Goal: Transaction & Acquisition: Purchase product/service

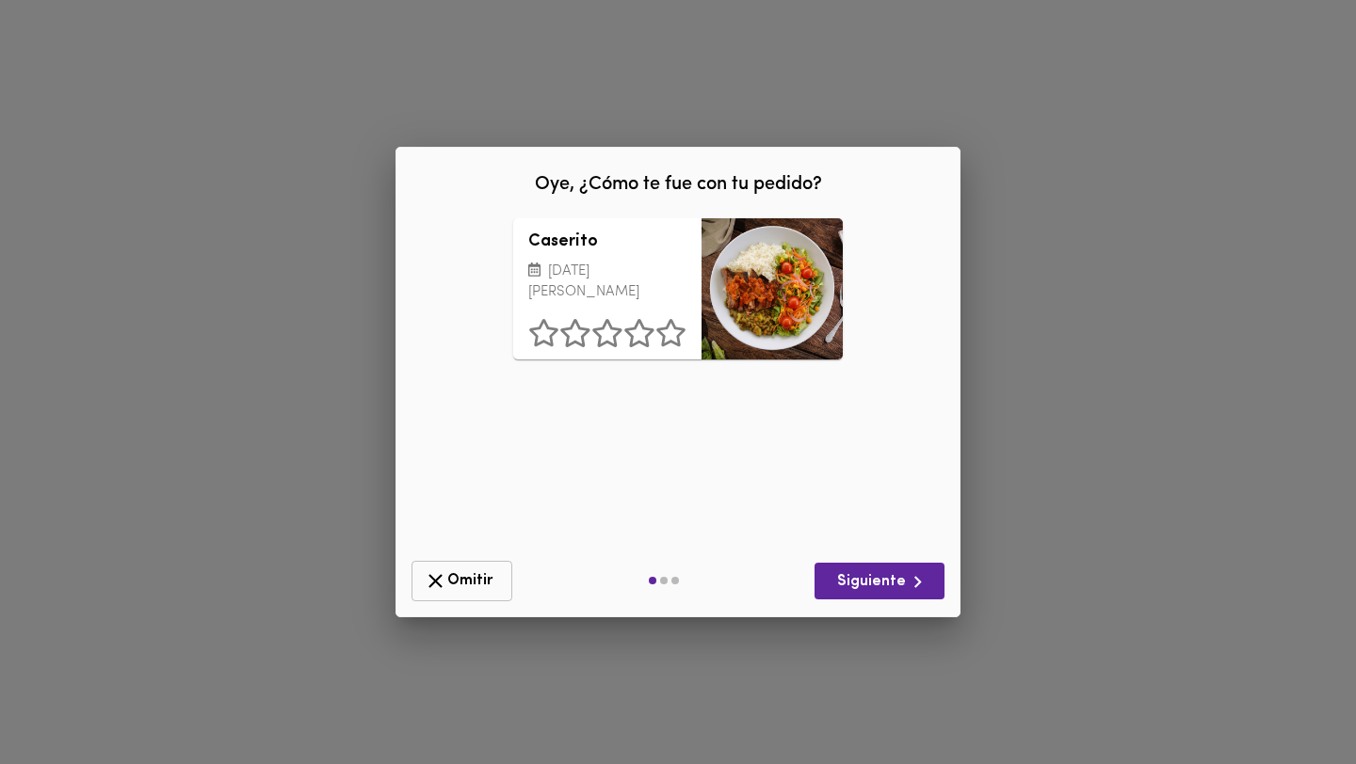
click at [468, 566] on button "Omitir" at bounding box center [461, 581] width 101 height 40
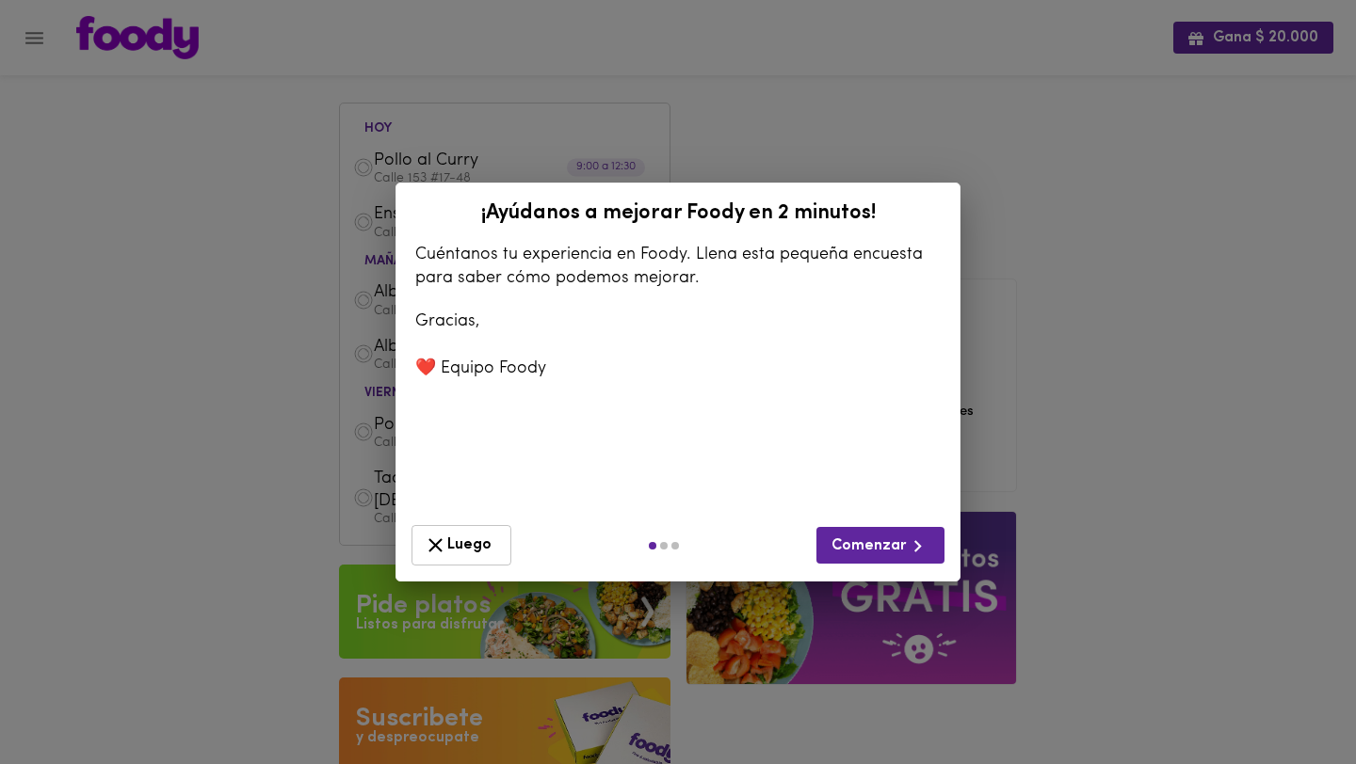
click at [494, 547] on span "Luego" at bounding box center [461, 546] width 75 height 24
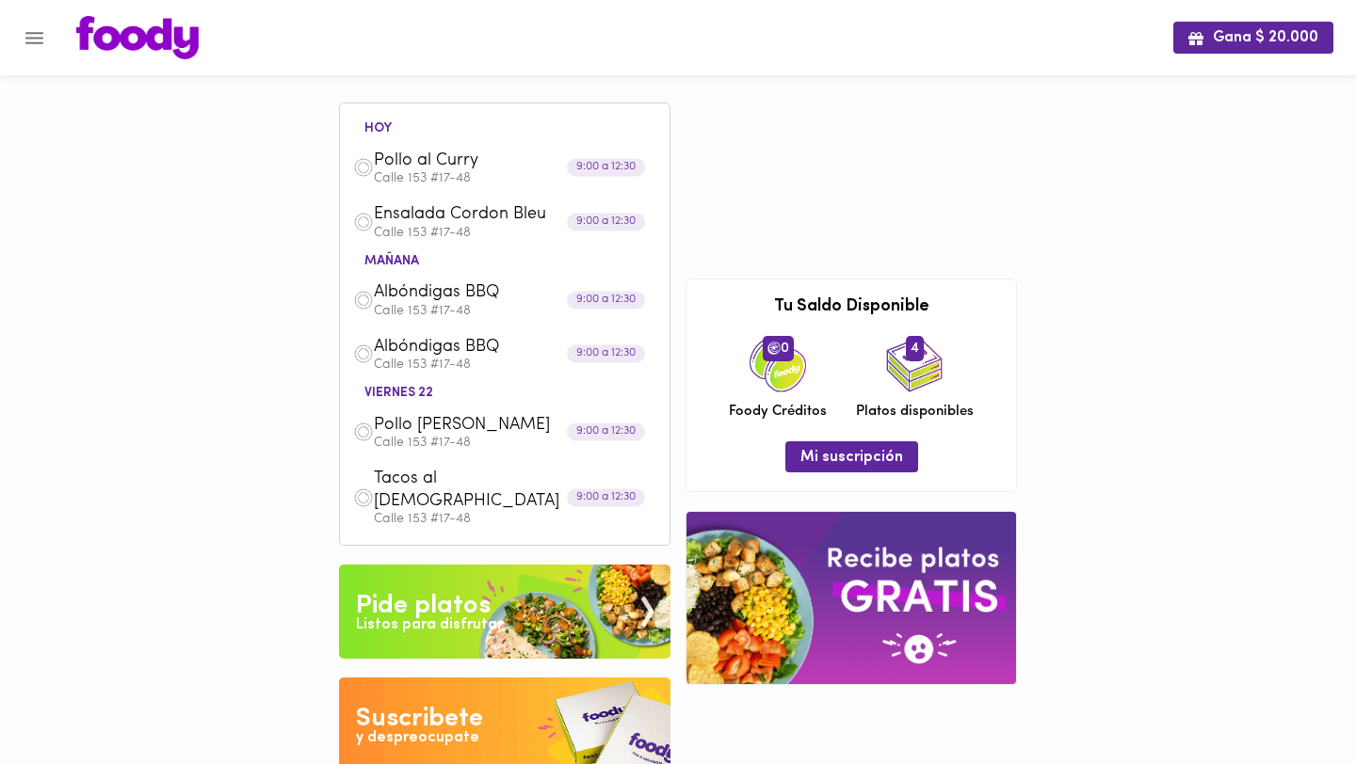
click at [28, 35] on icon "Menu" at bounding box center [35, 38] width 24 height 24
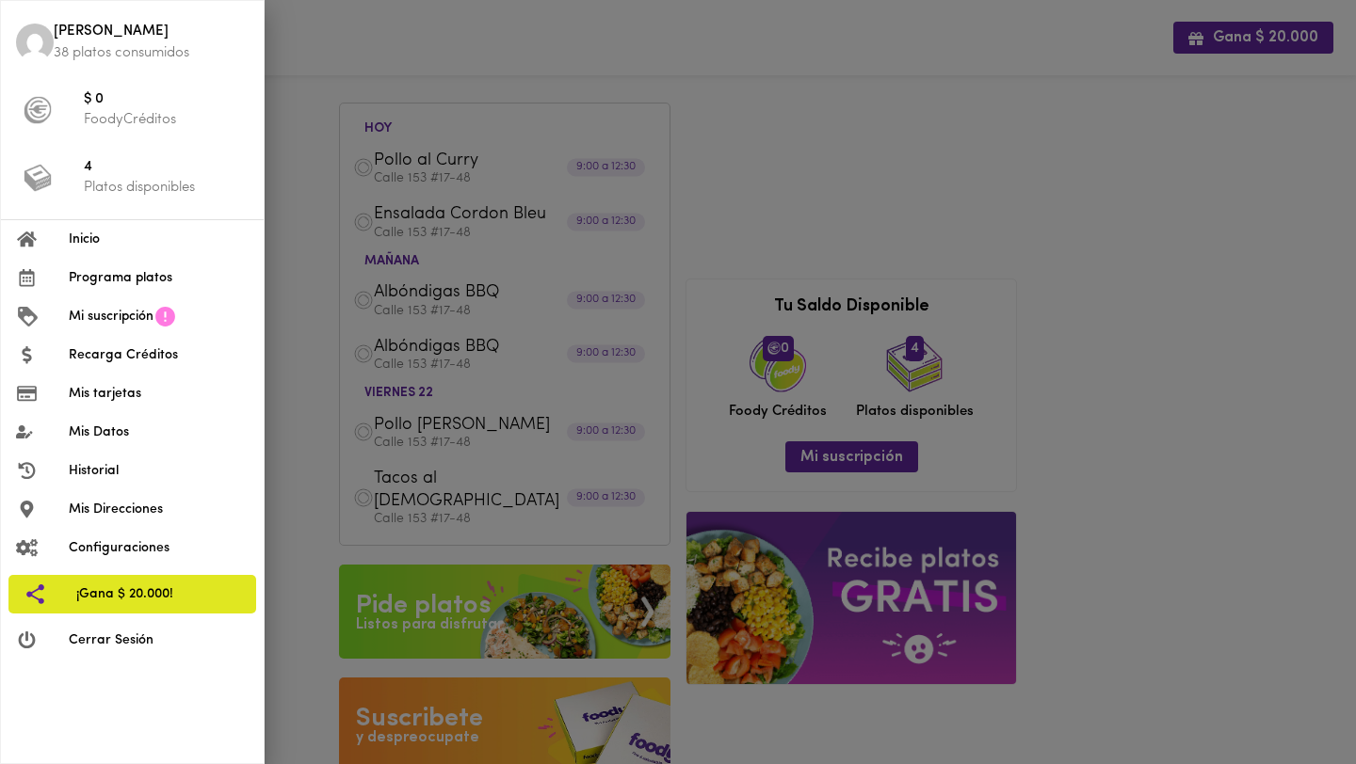
click at [141, 270] on span "Programa platos" at bounding box center [159, 278] width 180 height 20
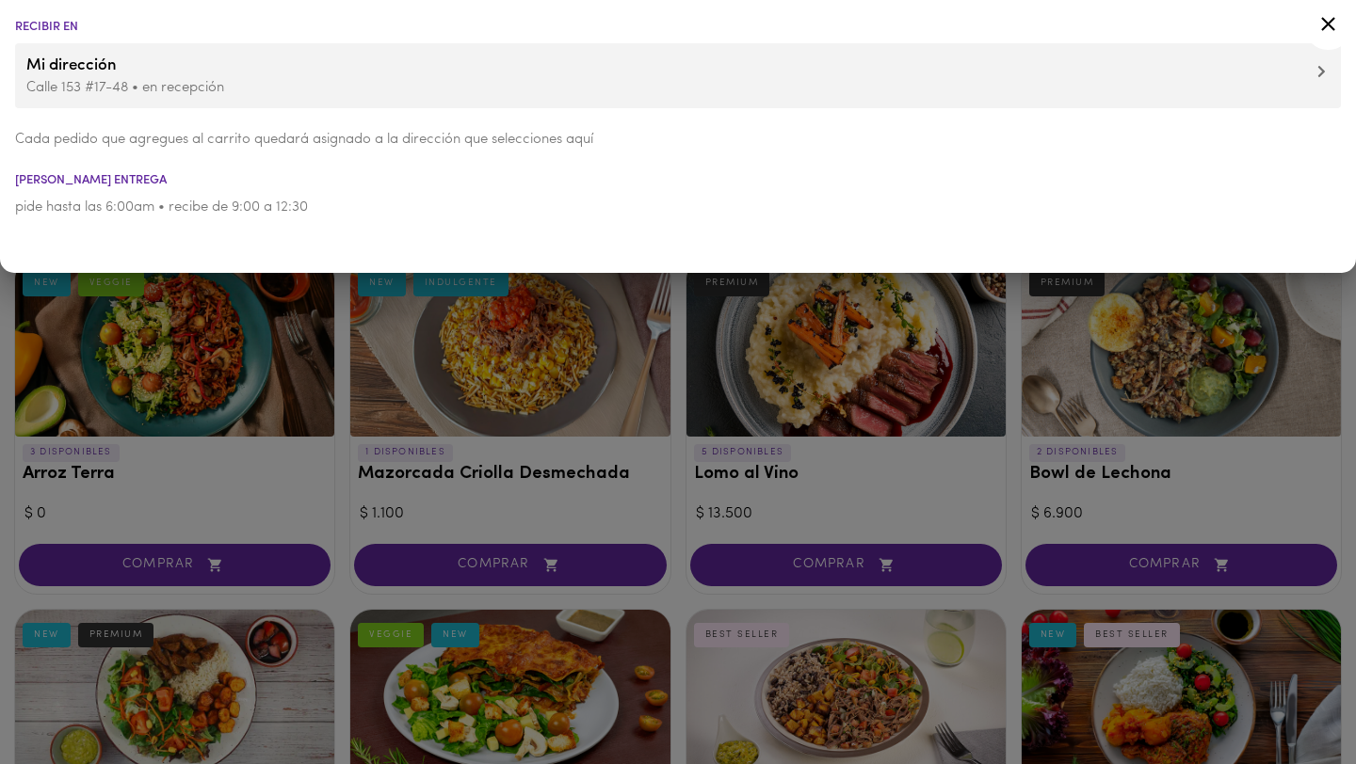
click at [1328, 32] on icon at bounding box center [1328, 24] width 24 height 24
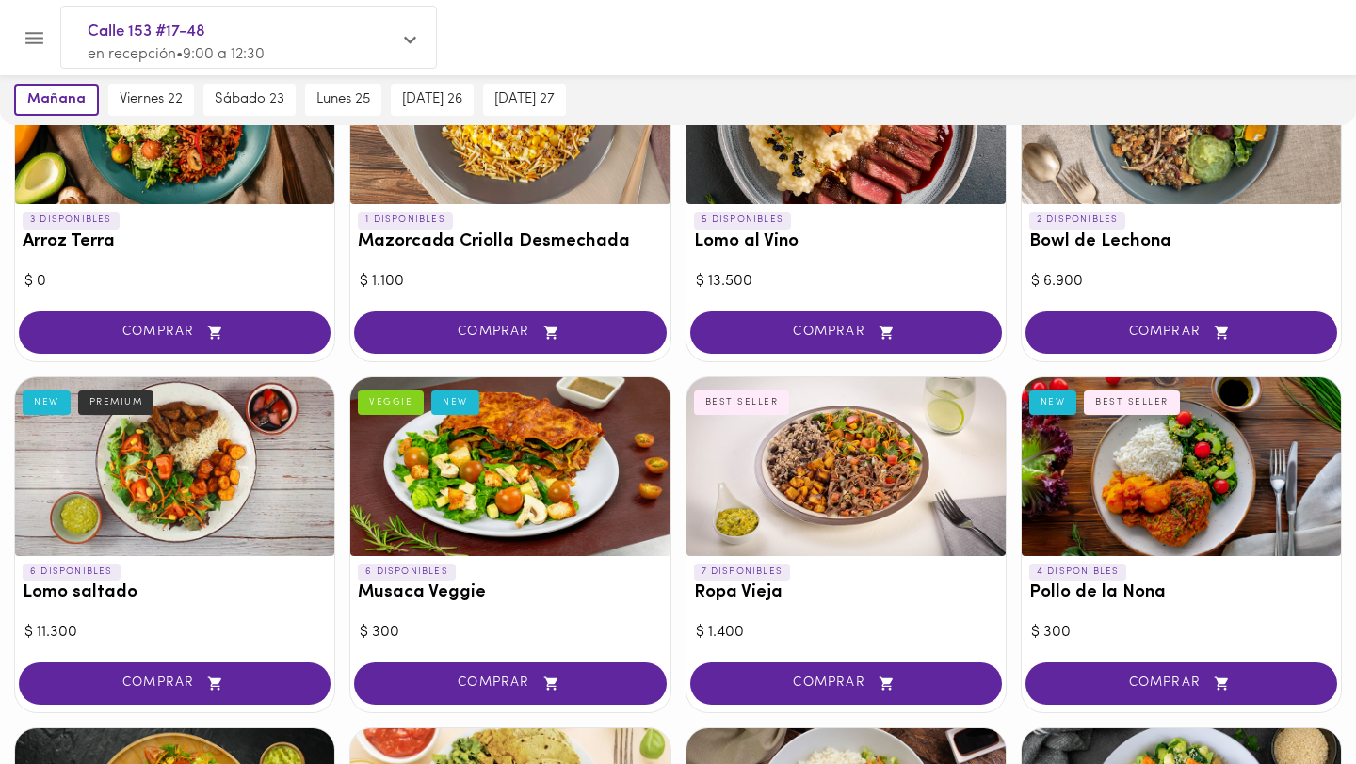
scroll to position [687, 0]
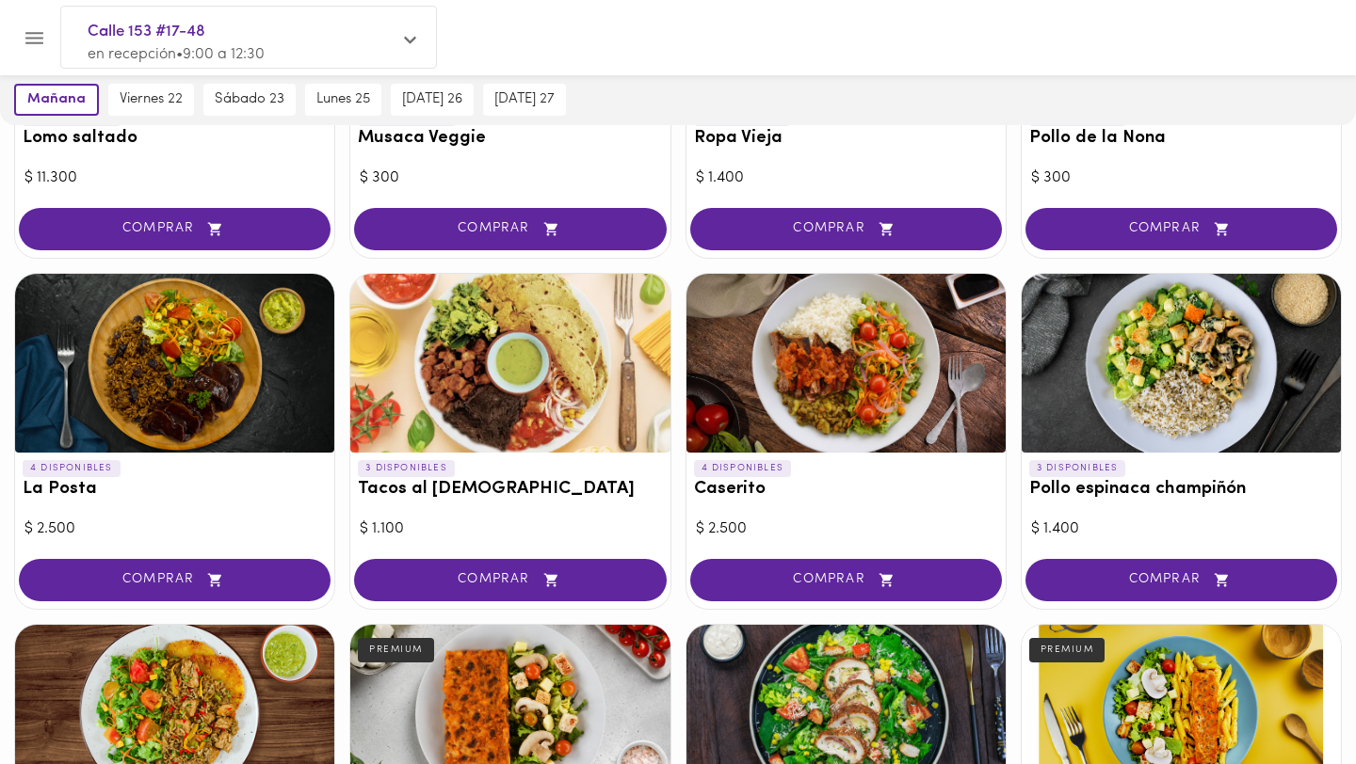
click at [1118, 313] on div at bounding box center [1180, 363] width 319 height 179
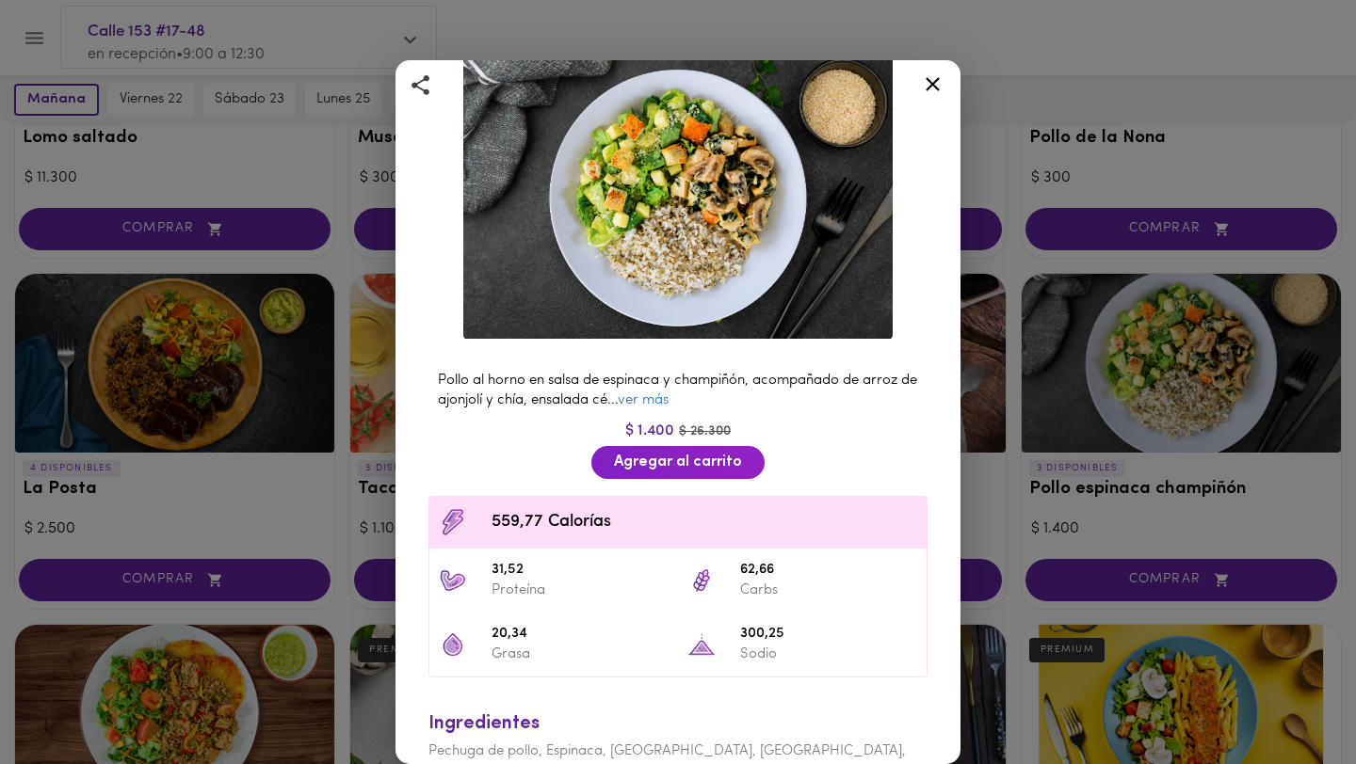
scroll to position [205, 0]
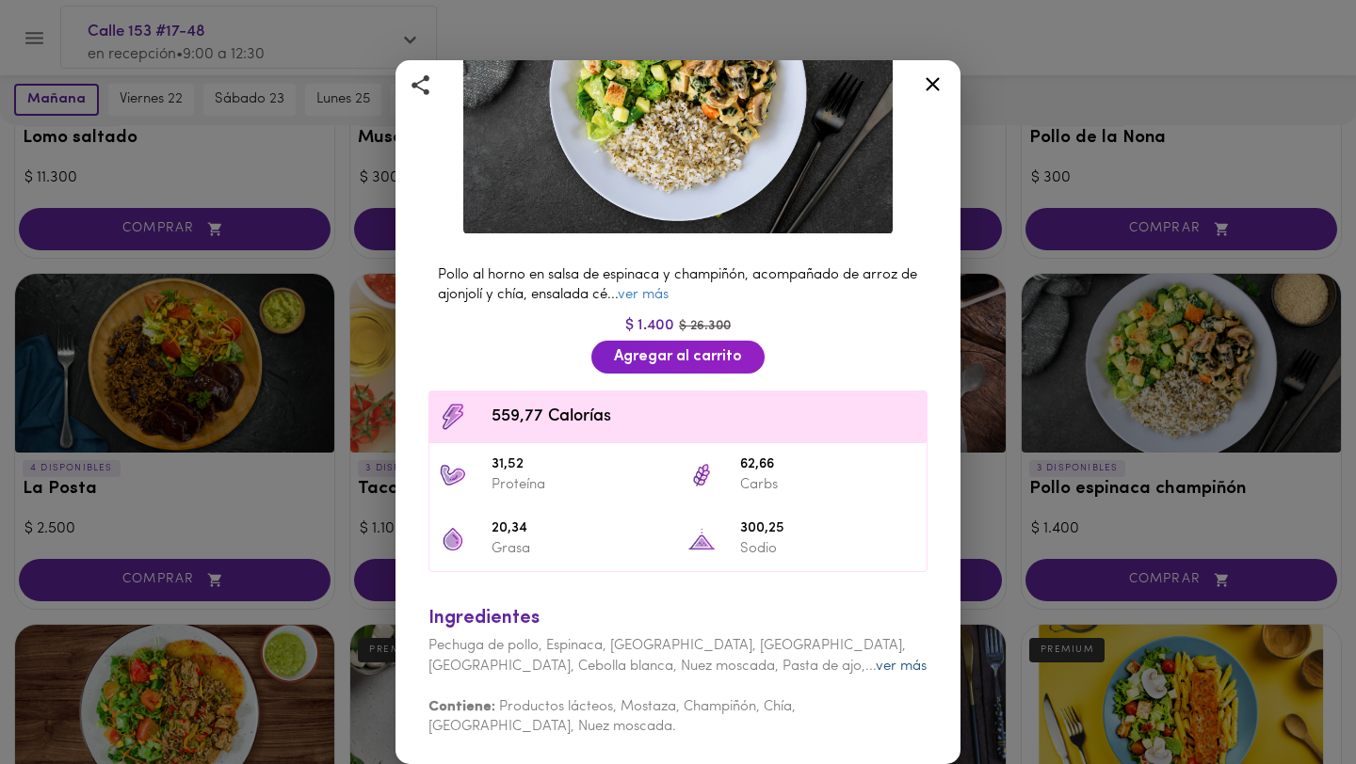
click at [875, 672] on link "ver más" at bounding box center [900, 667] width 51 height 14
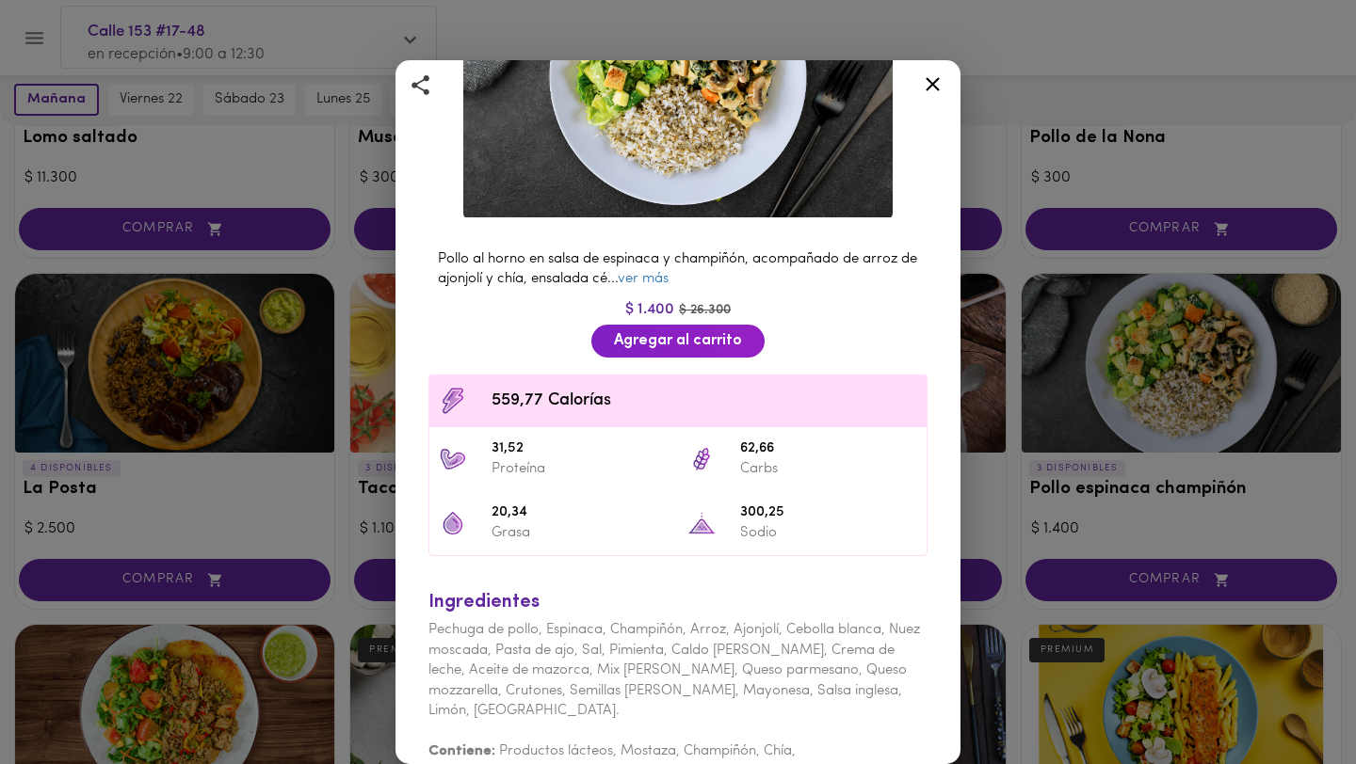
scroll to position [245, 0]
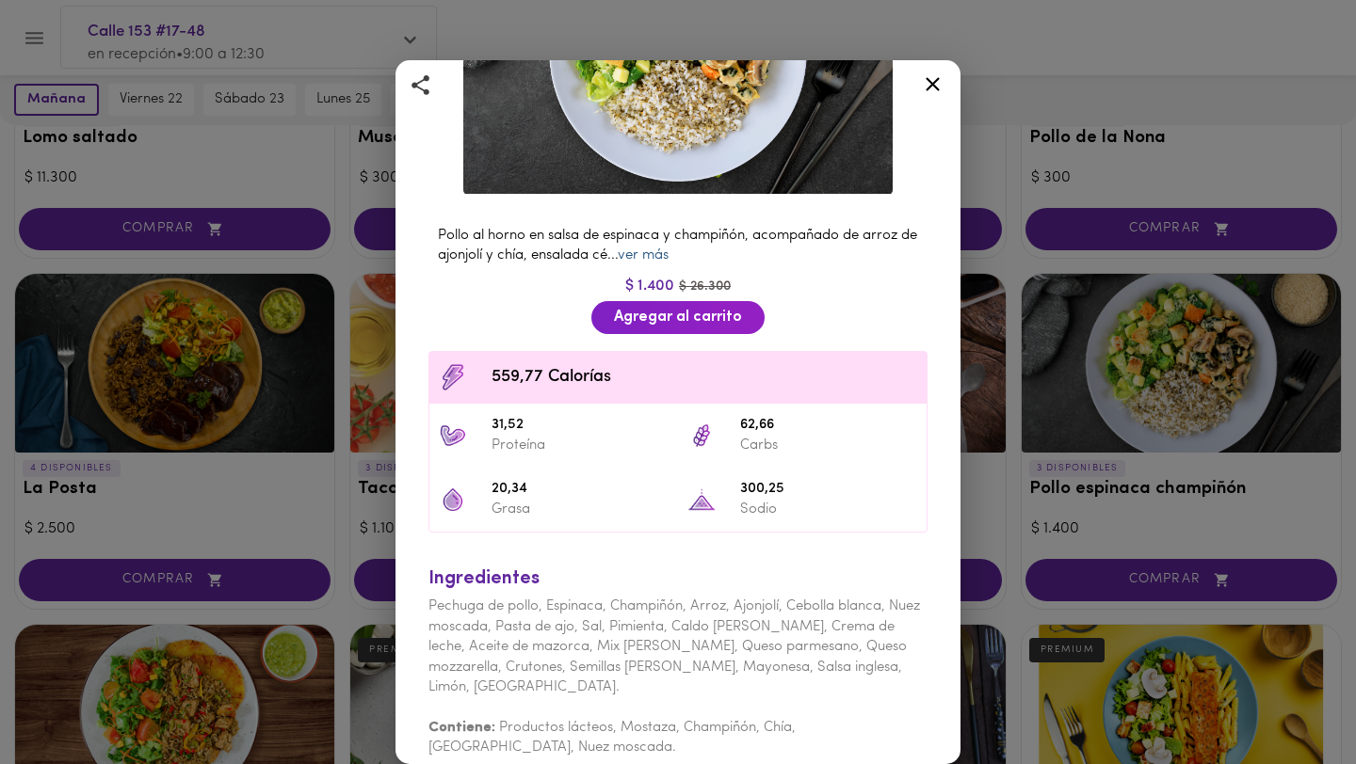
click at [668, 258] on link "ver más" at bounding box center [643, 256] width 51 height 14
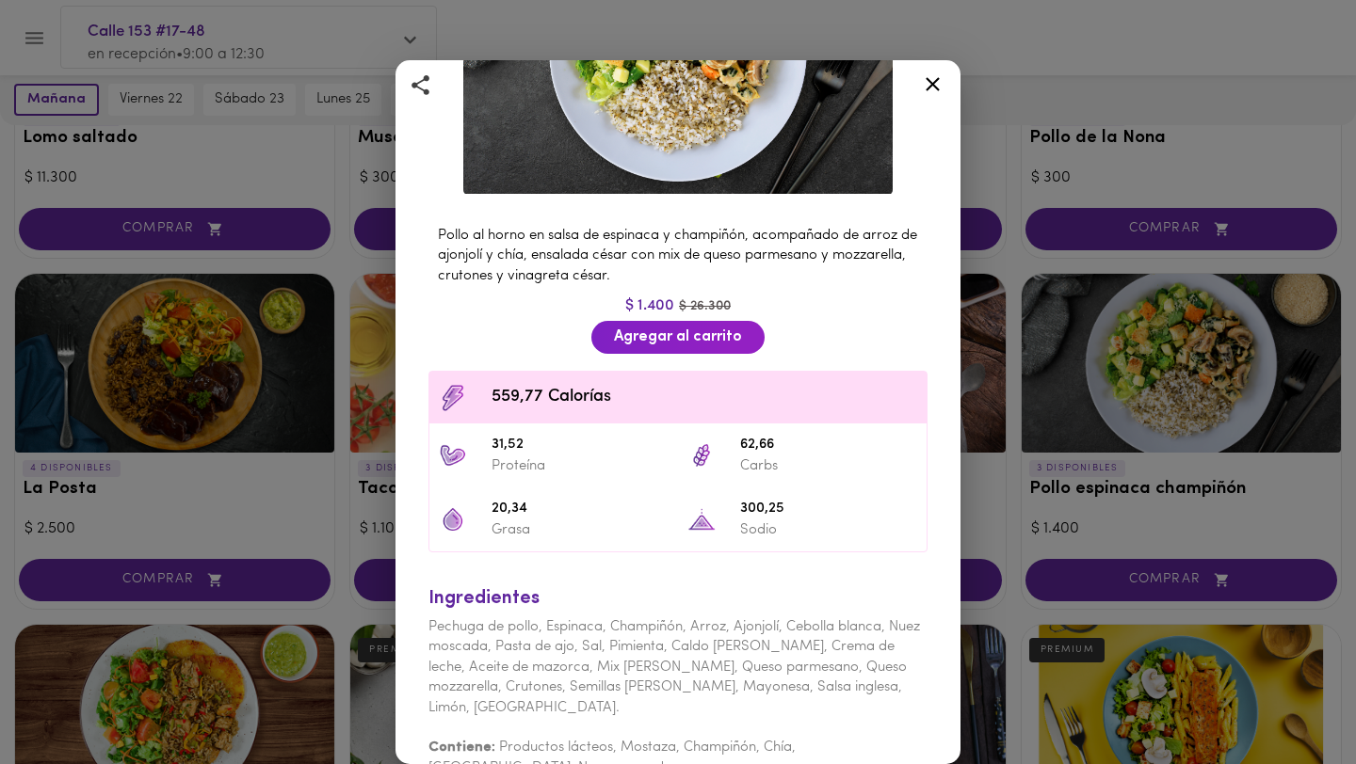
scroll to position [265, 0]
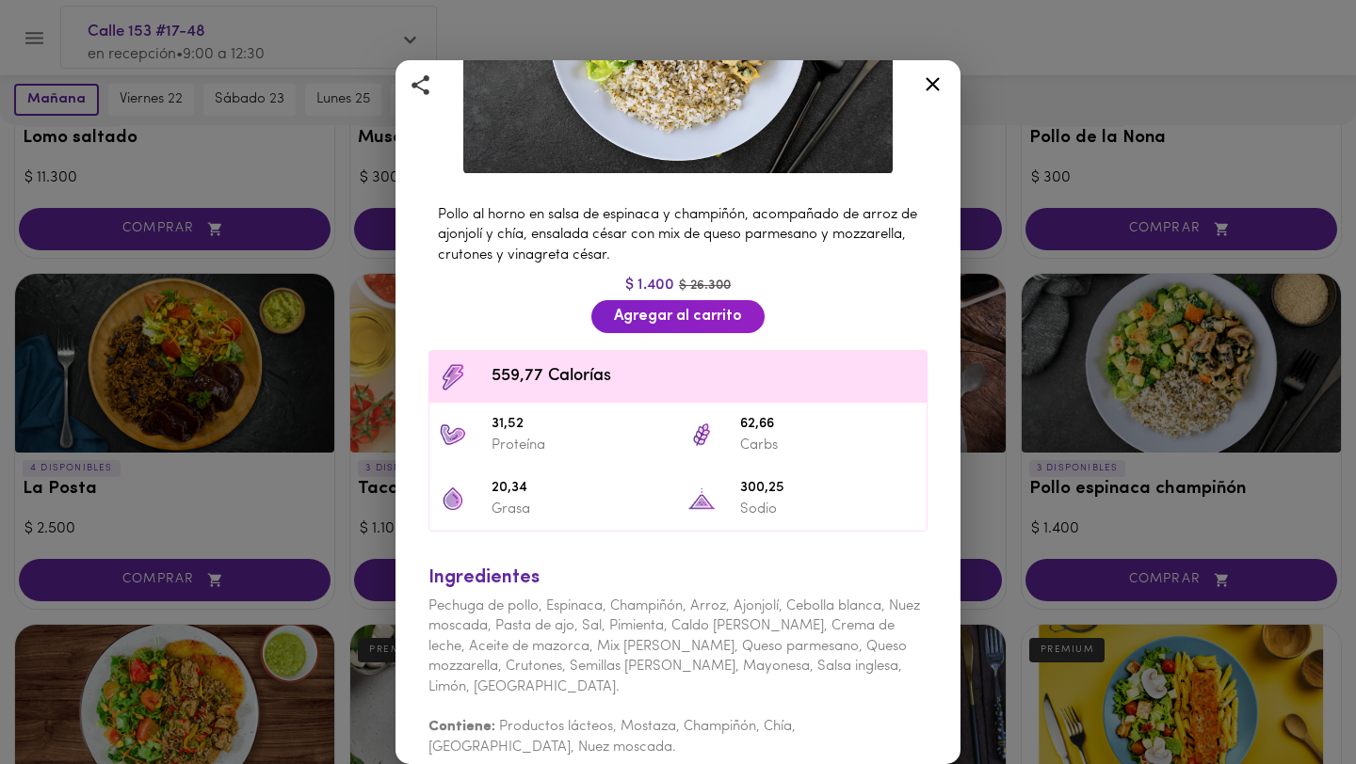
click at [933, 78] on icon at bounding box center [933, 84] width 24 height 24
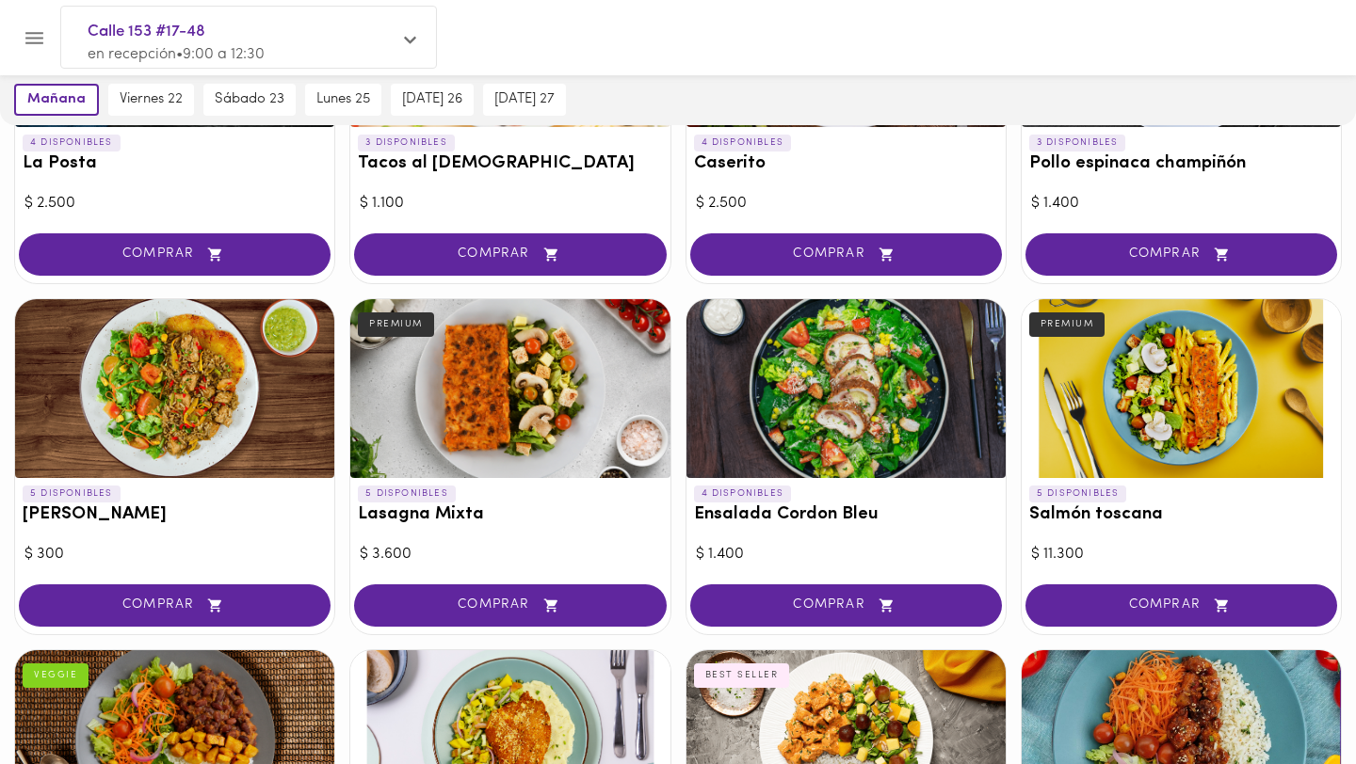
scroll to position [1056, 0]
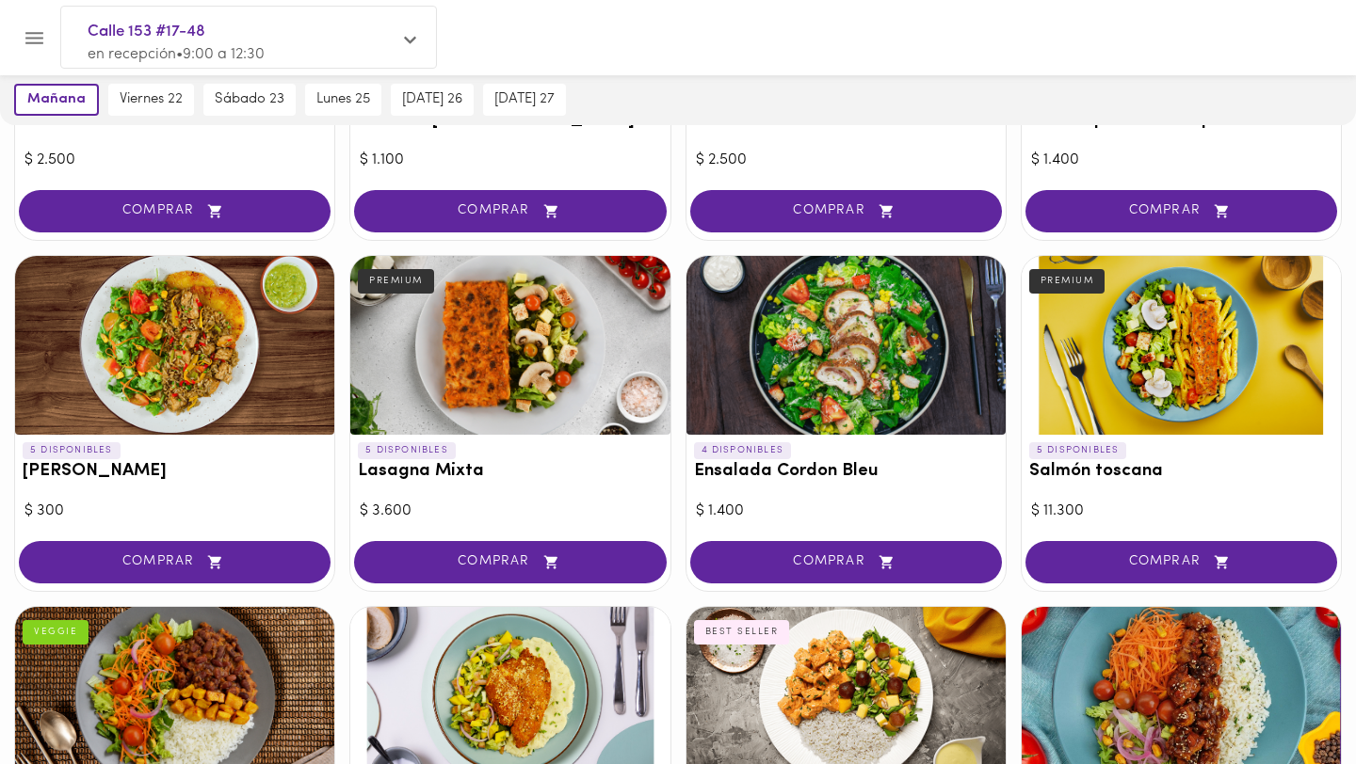
click at [807, 411] on div at bounding box center [845, 345] width 319 height 179
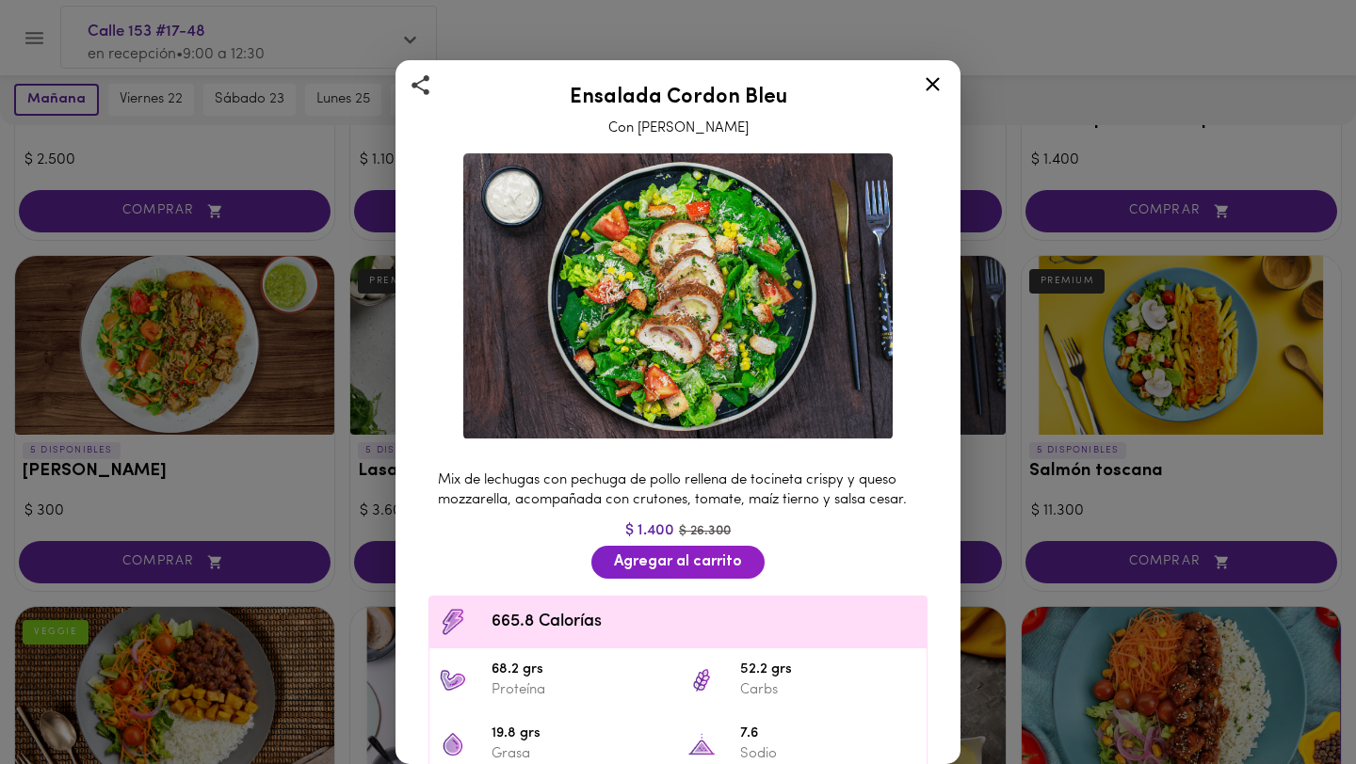
scroll to position [225, 0]
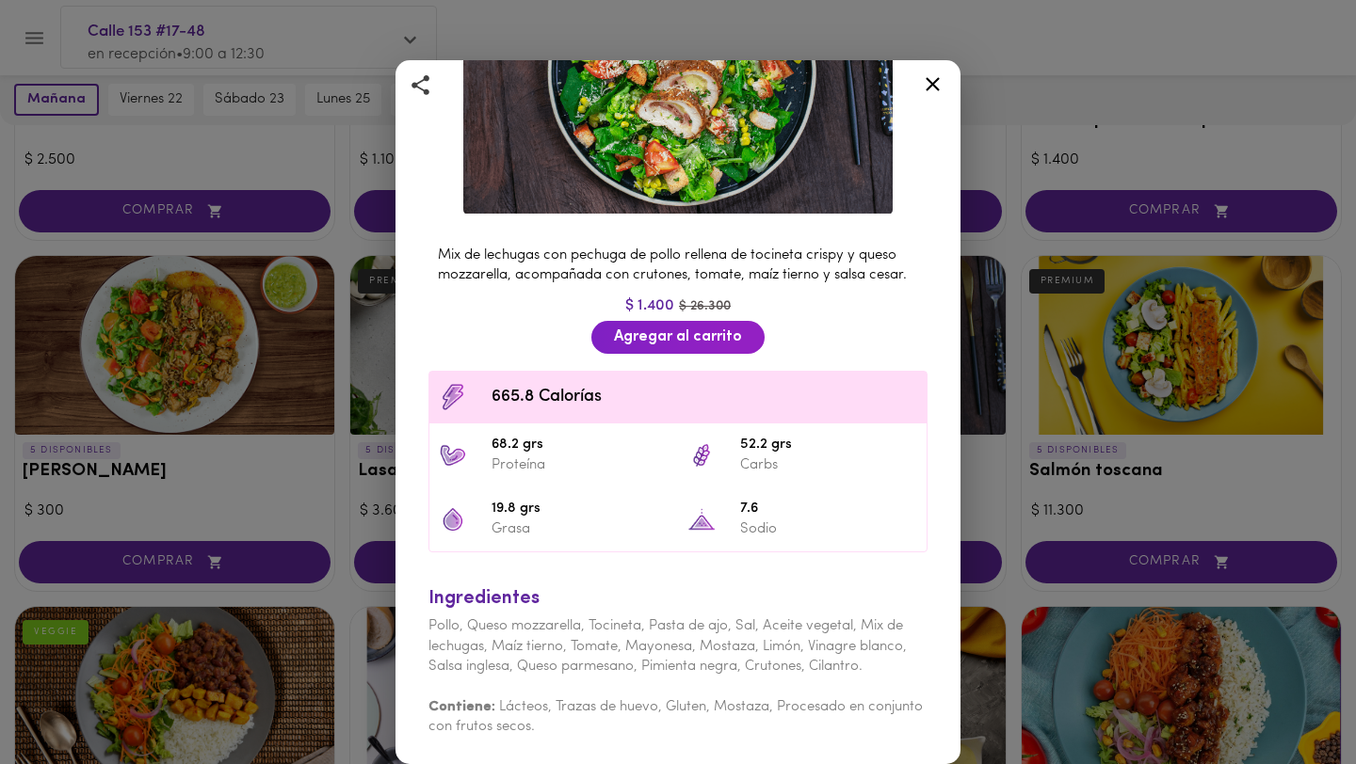
click at [997, 478] on div "Ensalada Cordon Bleu Con Aderezo Cesar Mix de lechugas con pechuga de pollo rel…" at bounding box center [678, 382] width 1356 height 764
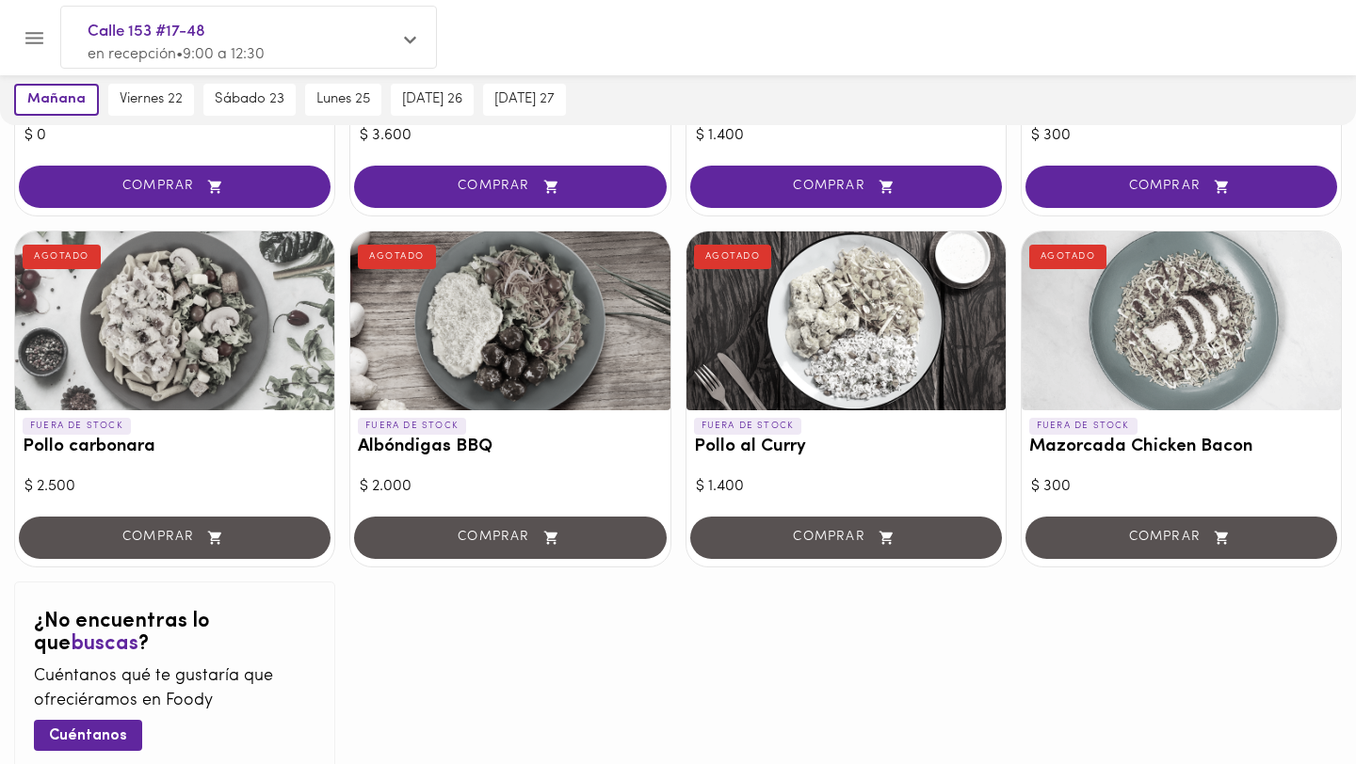
scroll to position [1823, 0]
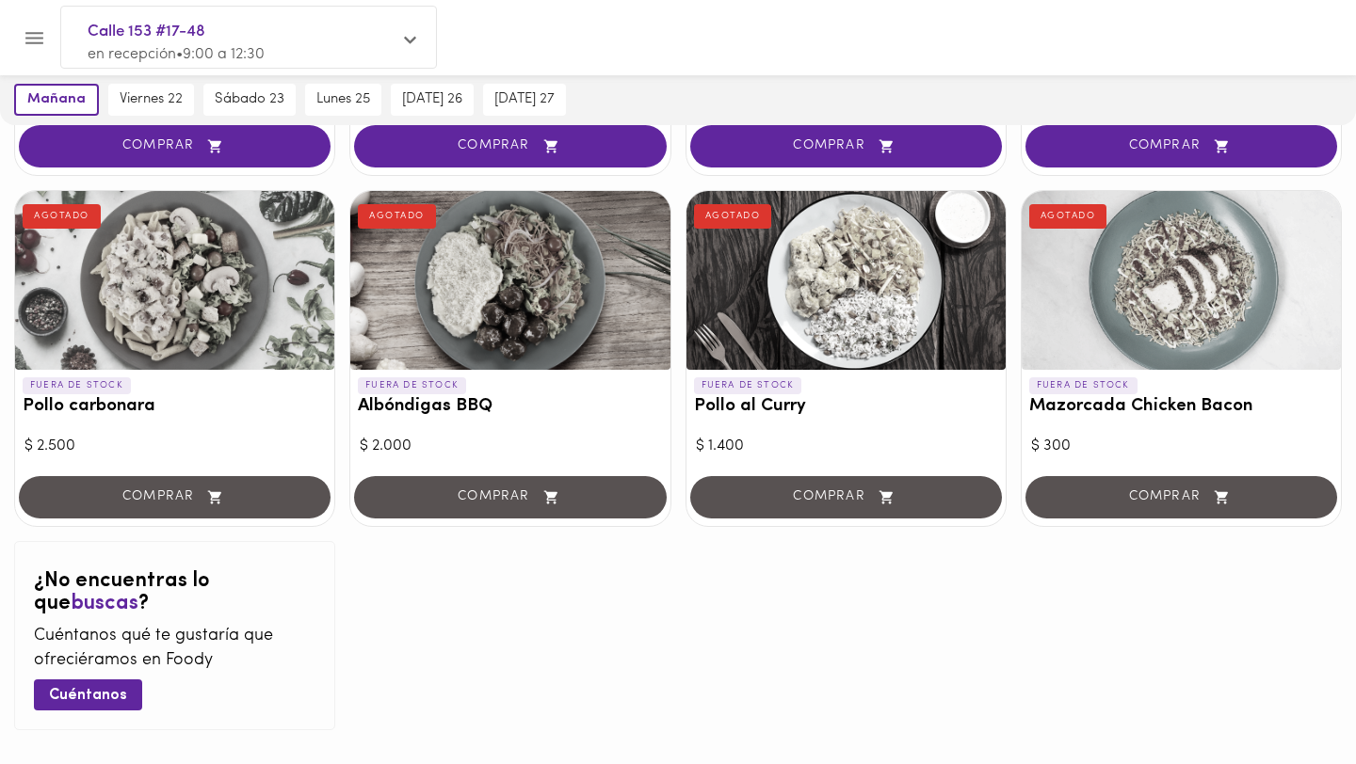
click at [412, 255] on div at bounding box center [509, 280] width 319 height 179
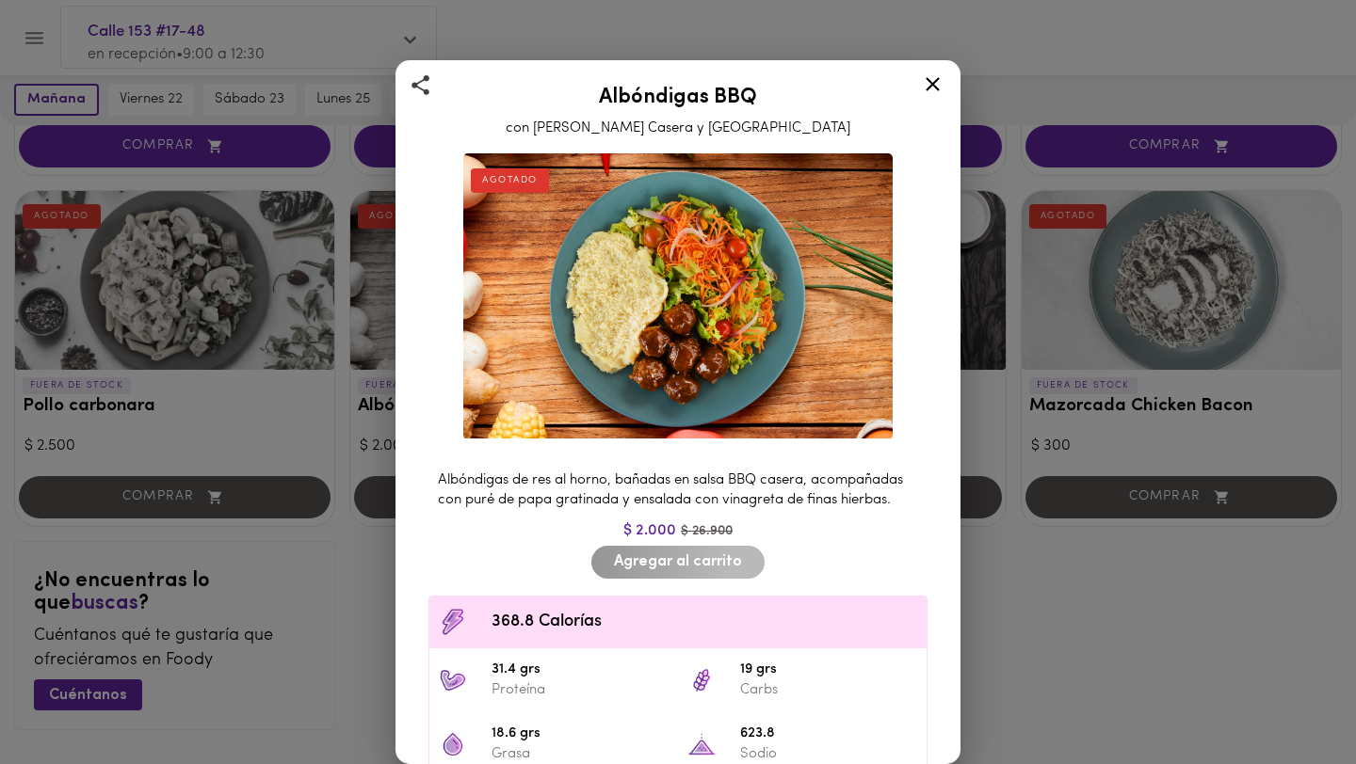
scroll to position [265, 0]
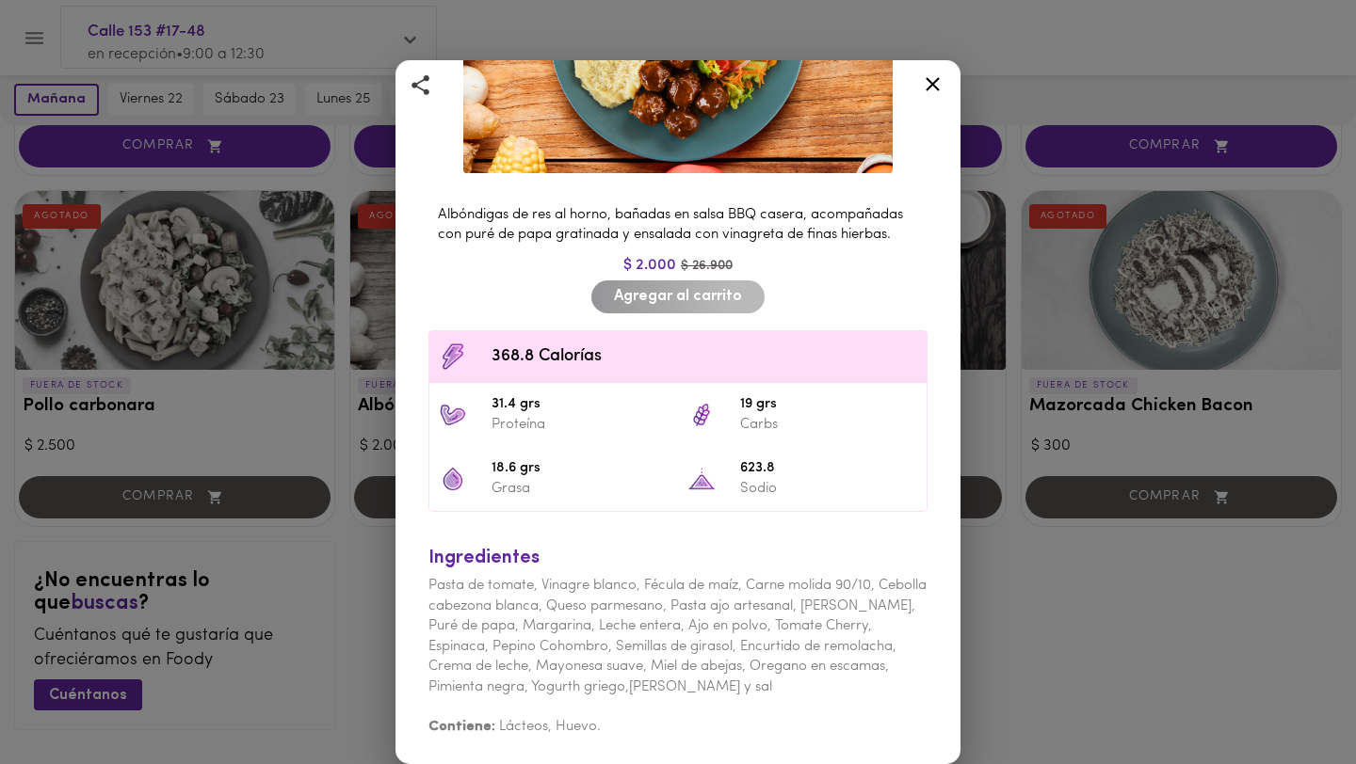
click at [1107, 340] on div "Albóndigas BBQ con Salsa Barbacoa Casera y Puré AGOTADO Albóndigas de res al ho…" at bounding box center [678, 382] width 1356 height 764
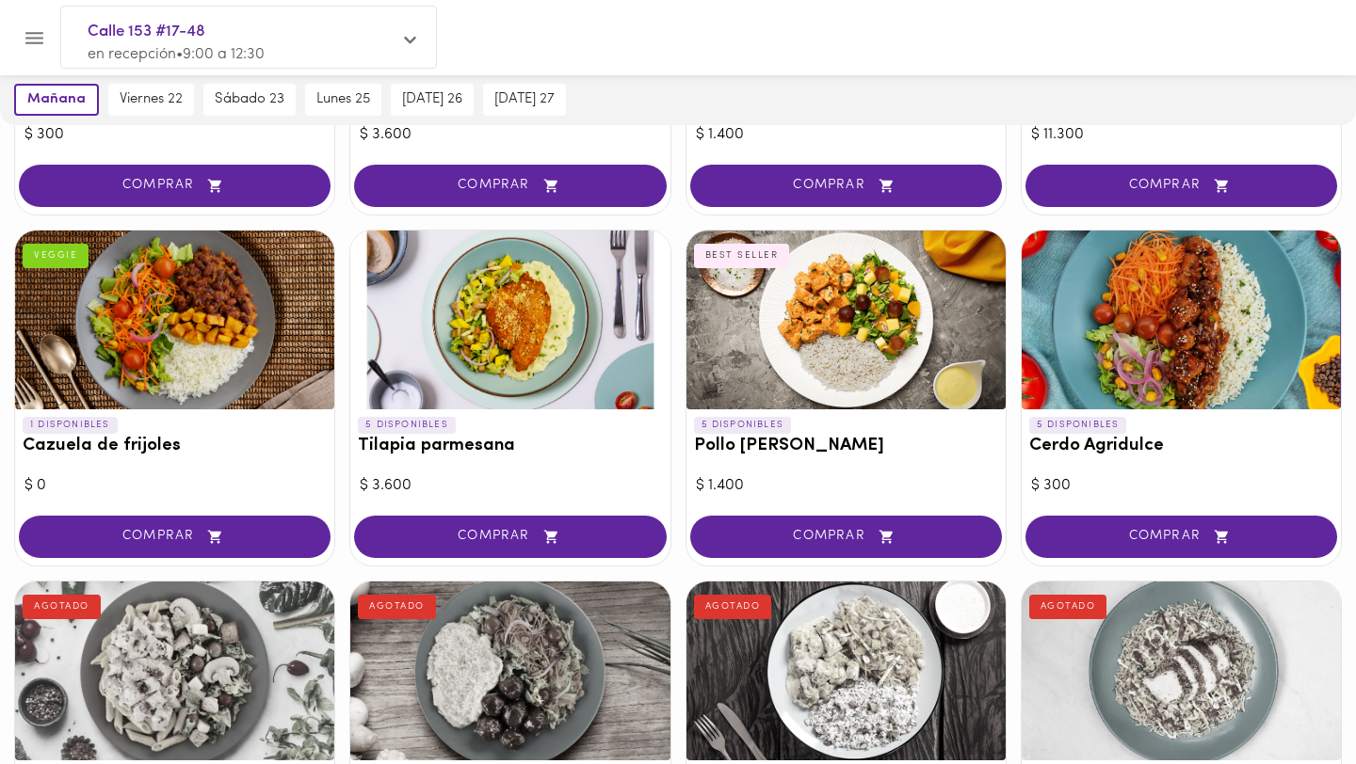
scroll to position [1405, 0]
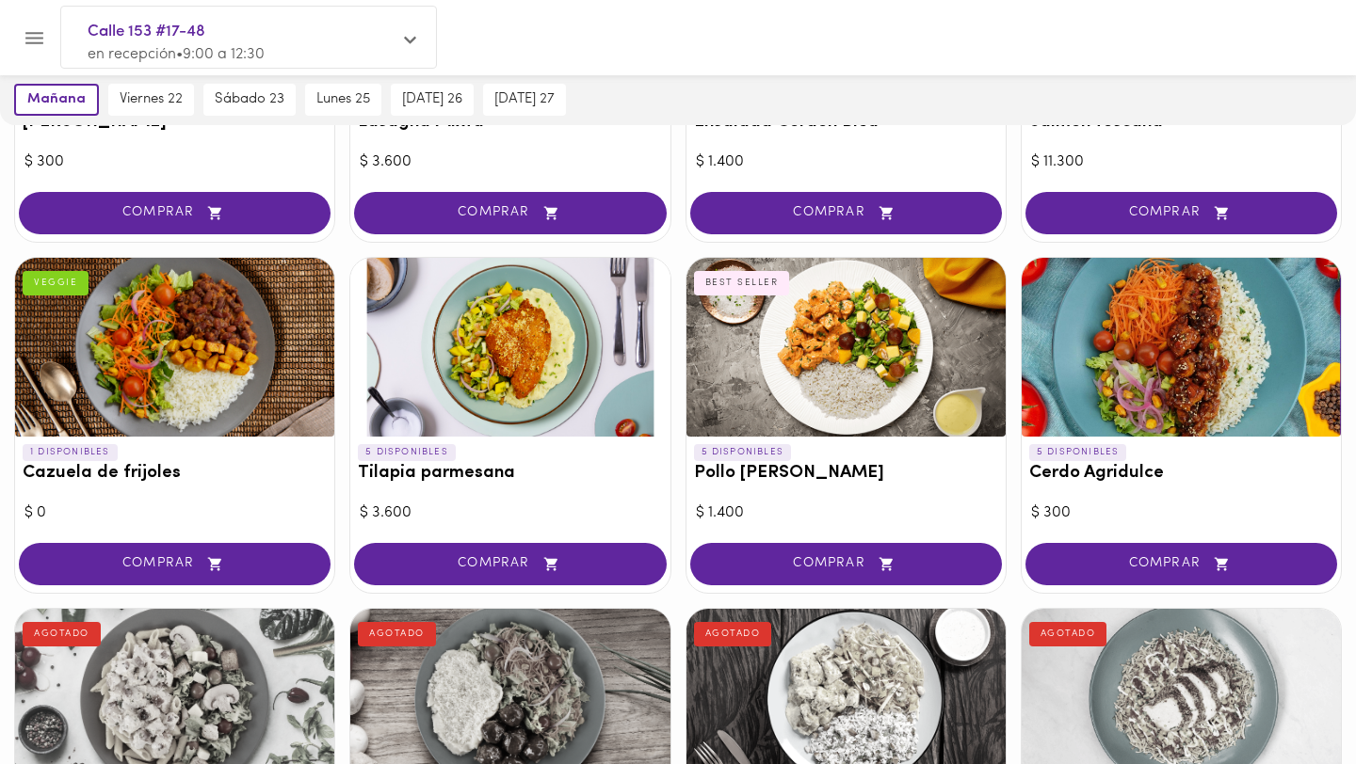
click at [1222, 356] on div at bounding box center [1180, 347] width 319 height 179
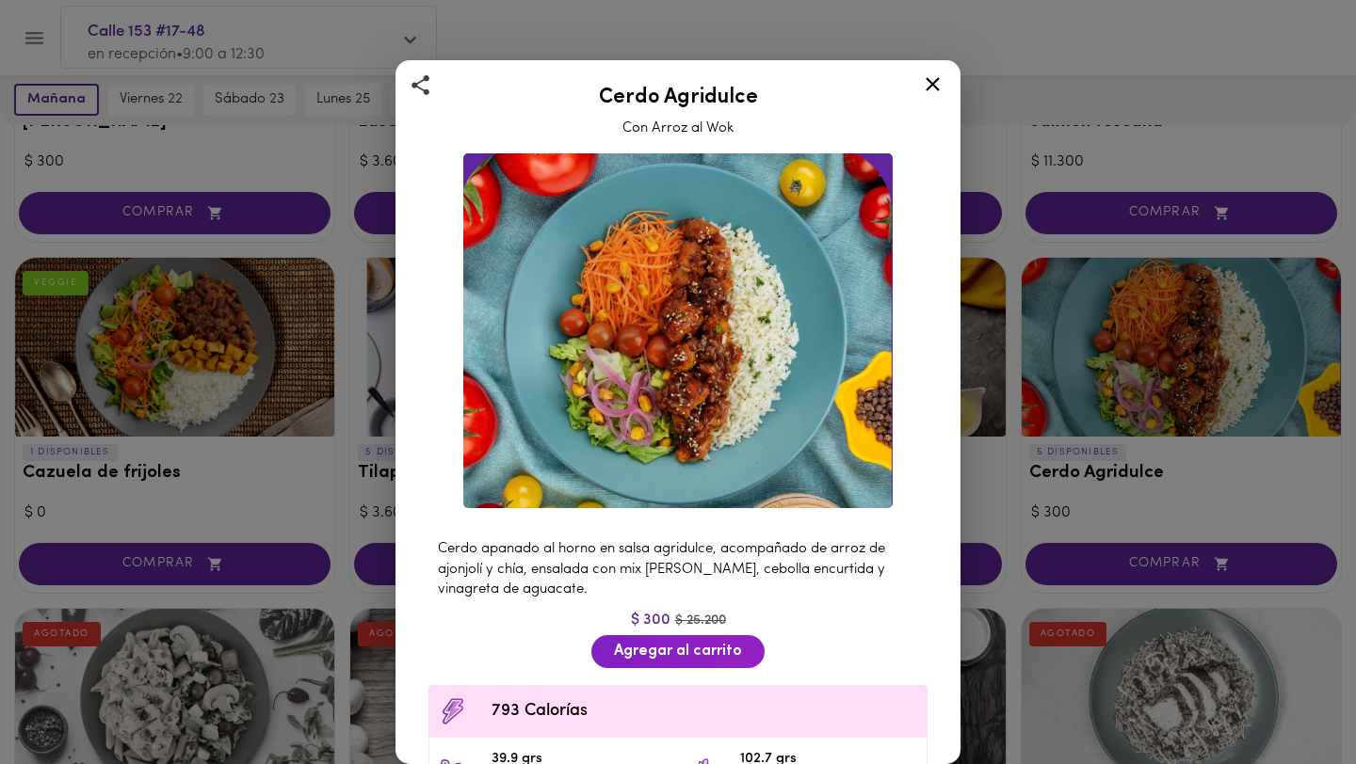
scroll to position [395, 0]
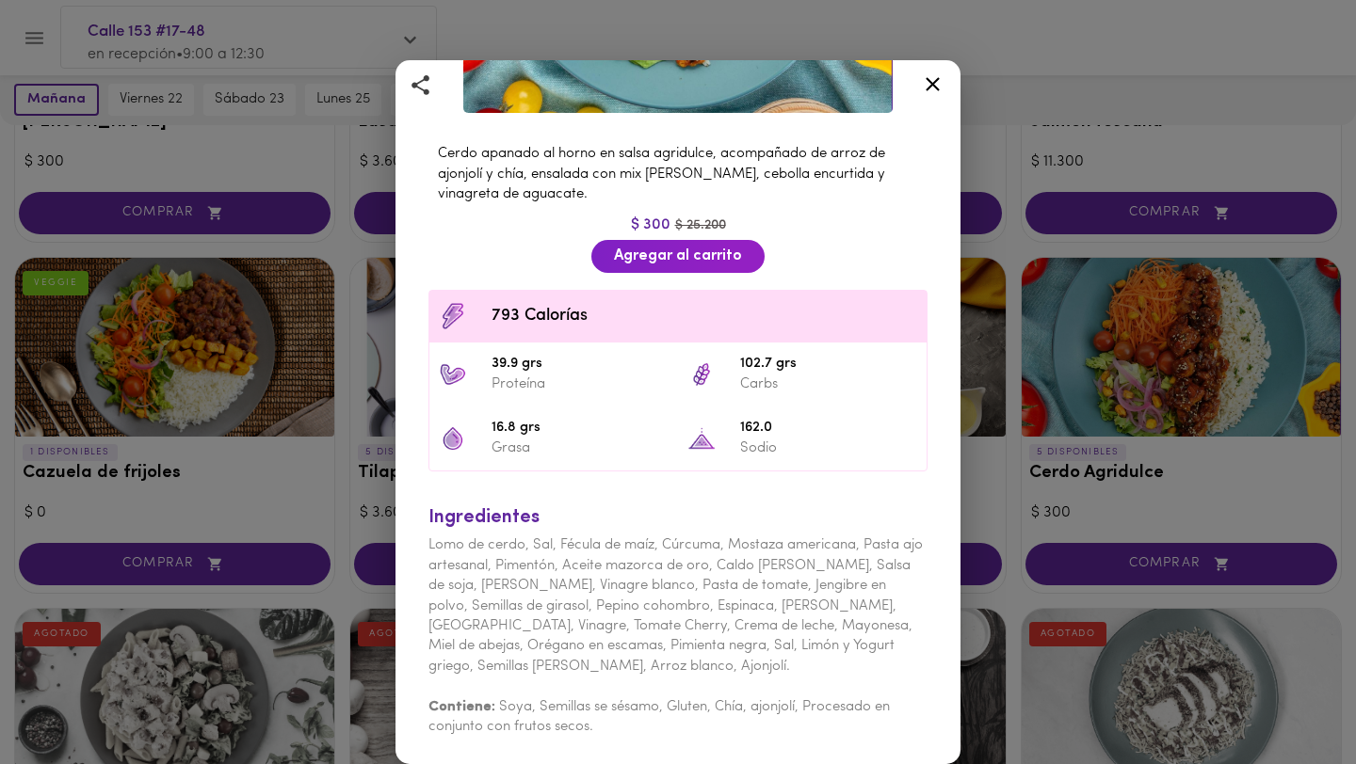
click at [942, 84] on icon at bounding box center [933, 84] width 24 height 24
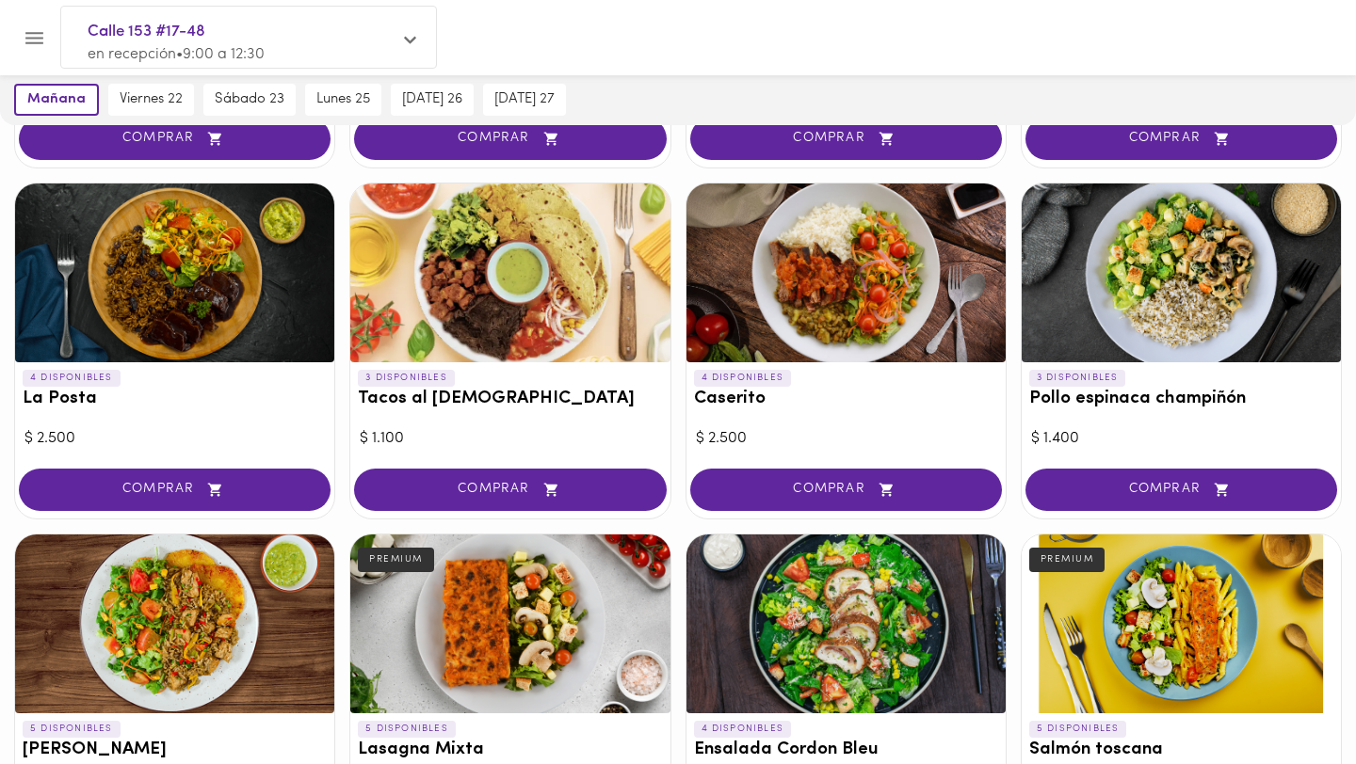
scroll to position [696, 0]
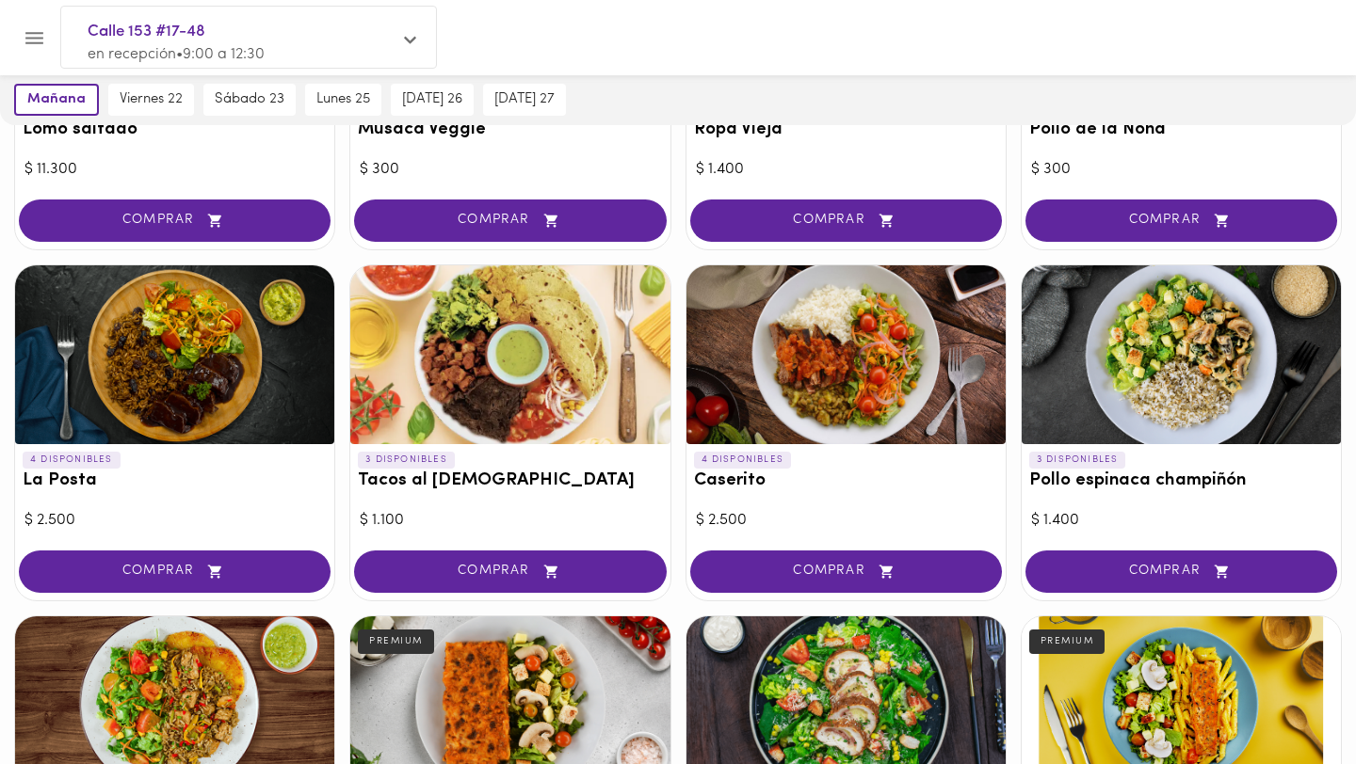
click at [486, 364] on div at bounding box center [509, 354] width 319 height 179
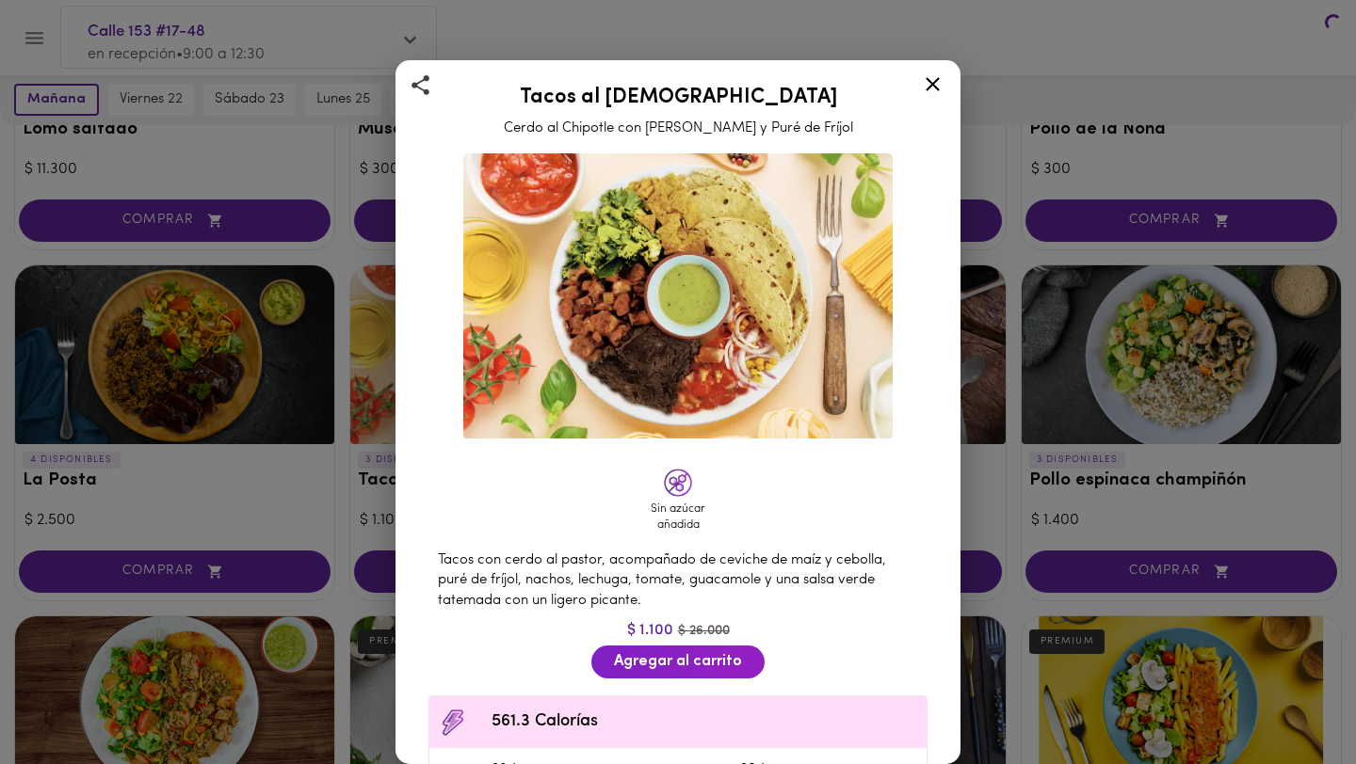
click at [425, 365] on div at bounding box center [678, 382] width 1356 height 764
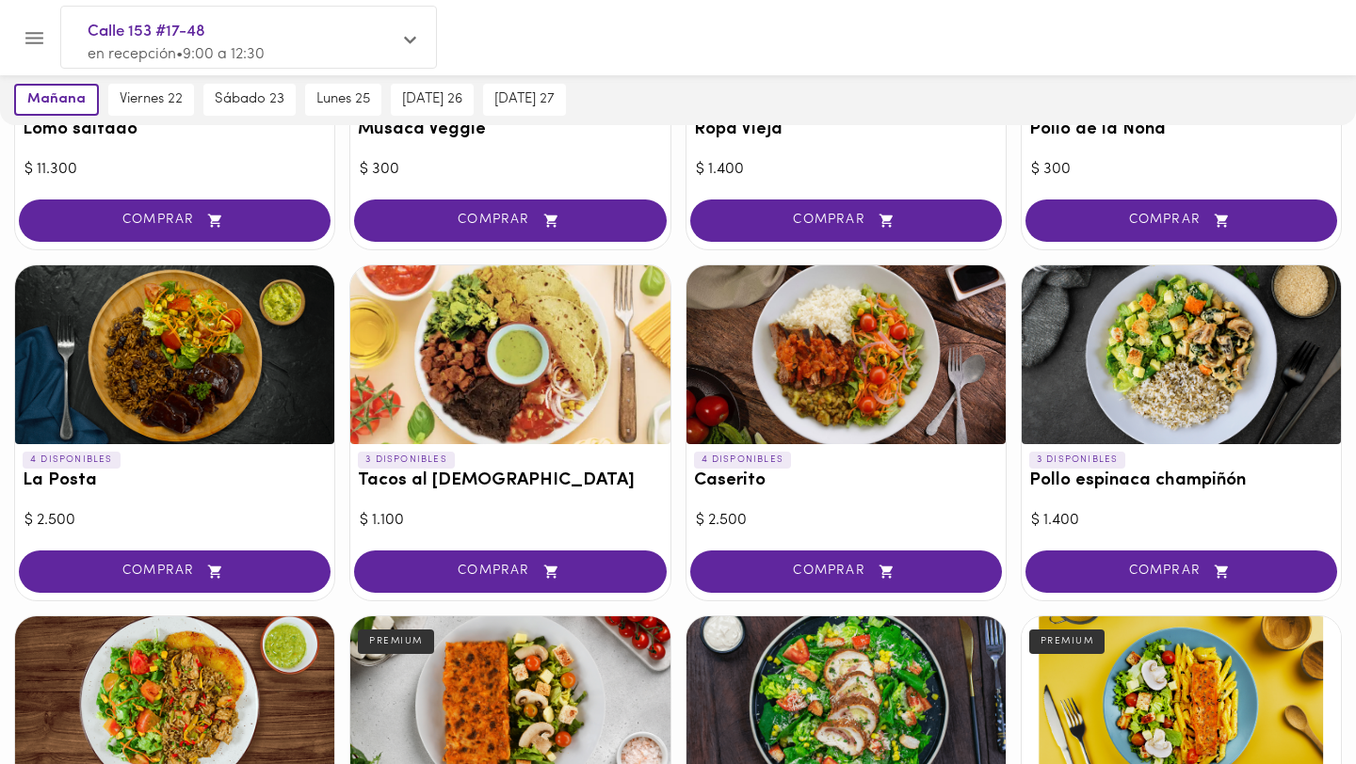
click at [425, 365] on div at bounding box center [509, 354] width 319 height 179
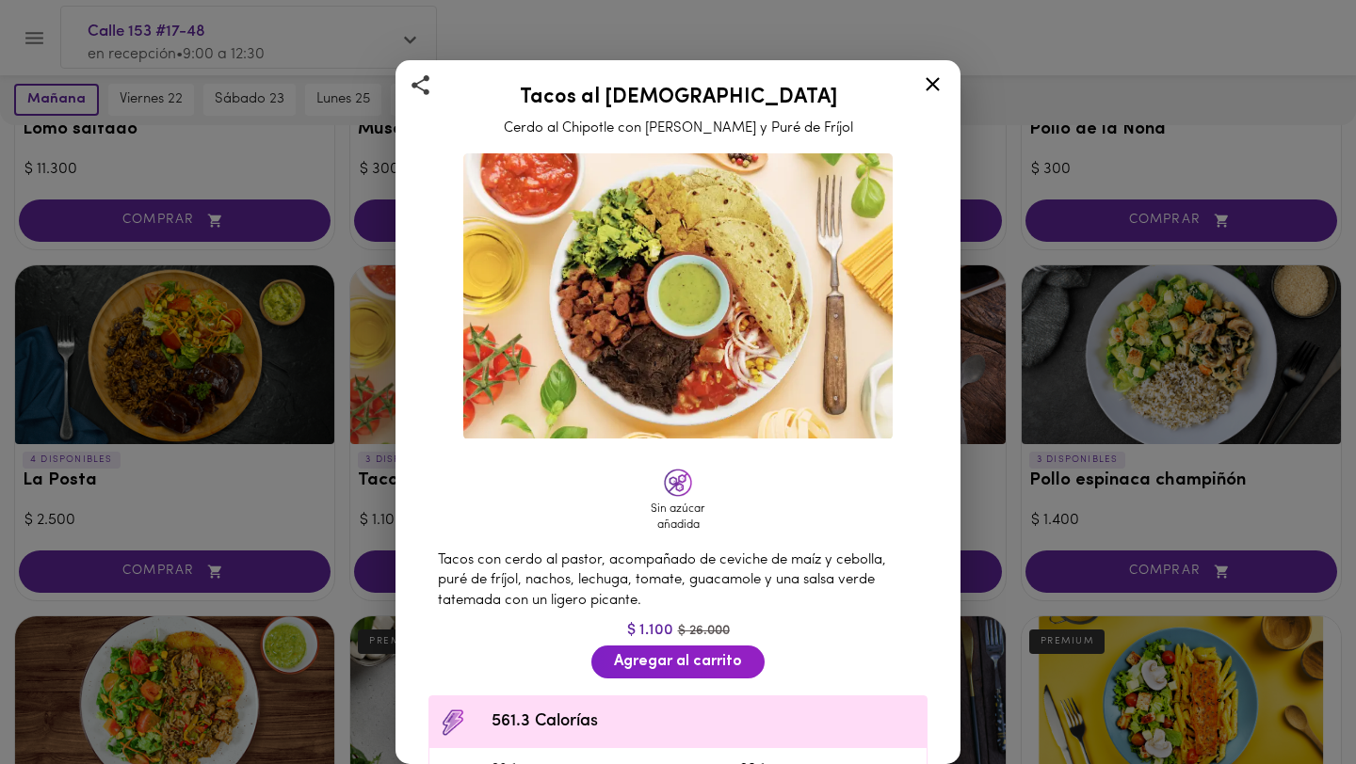
scroll to position [325, 0]
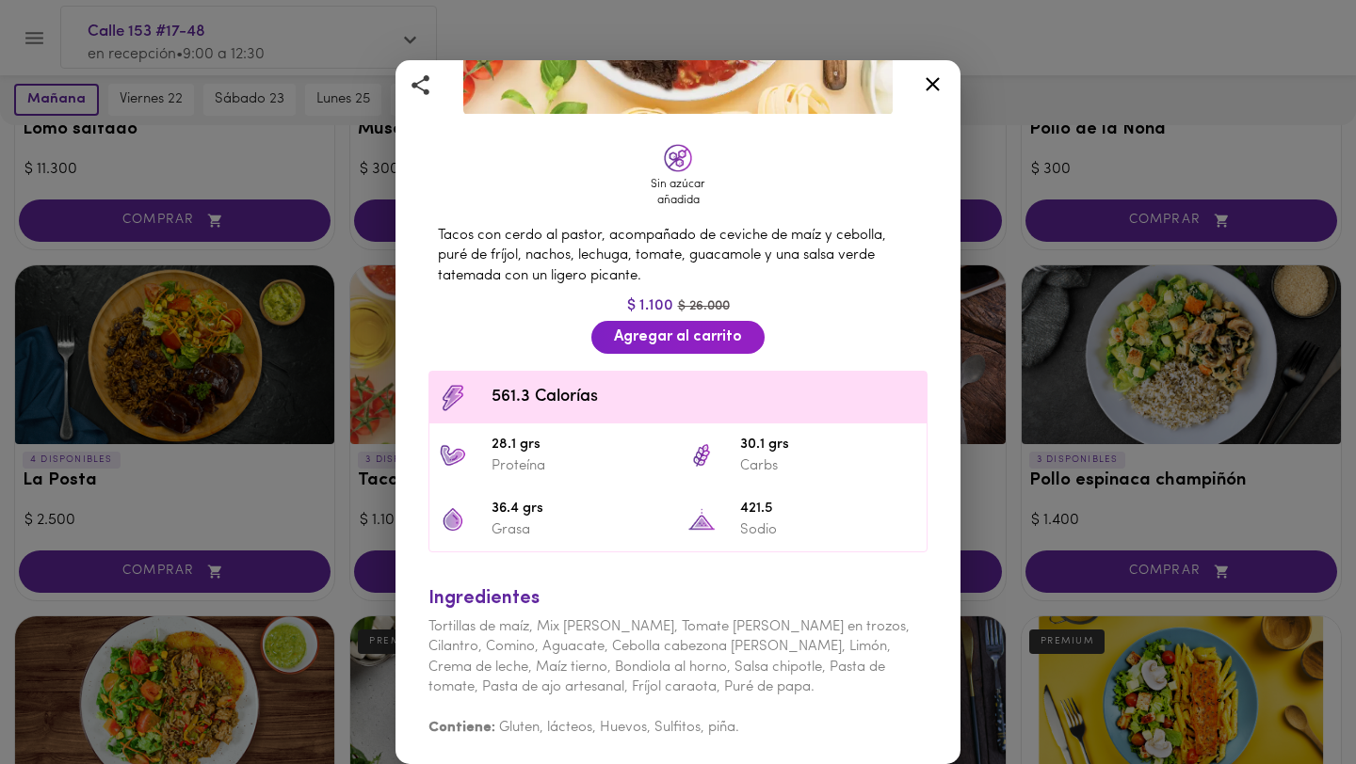
click at [937, 81] on icon at bounding box center [933, 84] width 24 height 24
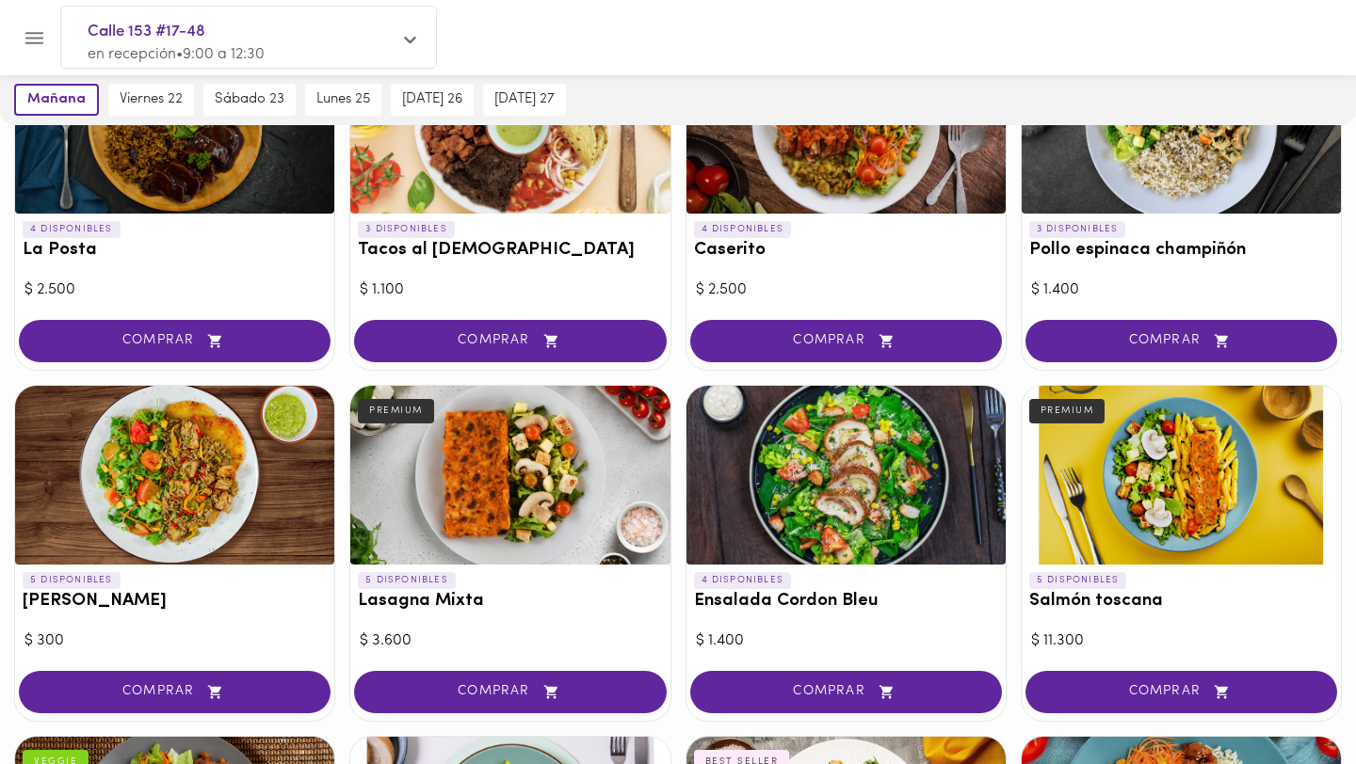
scroll to position [939, 0]
